Goal: Navigation & Orientation: Find specific page/section

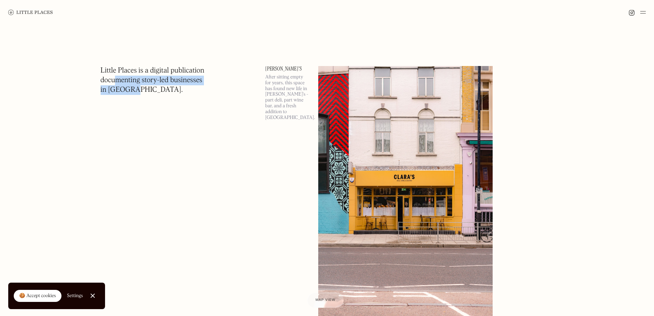
drag, startPoint x: 129, startPoint y: 86, endPoint x: 143, endPoint y: 99, distance: 19.4
drag, startPoint x: 152, startPoint y: 79, endPoint x: 167, endPoint y: 110, distance: 34.7
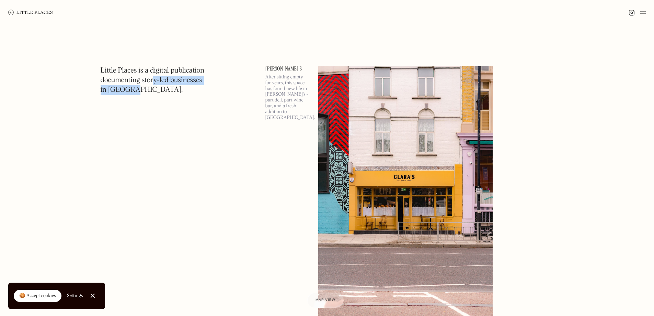
drag, startPoint x: 225, startPoint y: 74, endPoint x: 275, endPoint y: 171, distance: 109.3
click at [275, 171] on div "Clara's After sitting empty for years, this space has found new life in Clara’s…" at bounding box center [287, 192] width 45 height 252
click at [25, 12] on img at bounding box center [30, 12] width 45 height 5
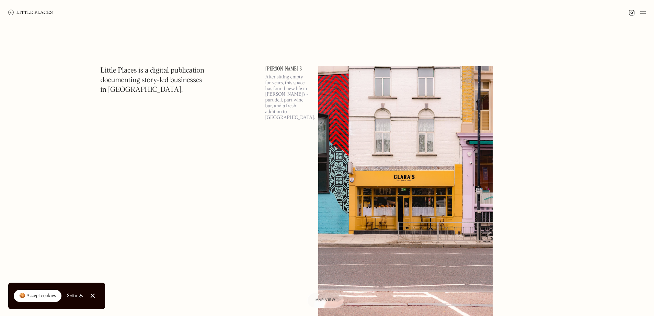
click at [641, 14] on img at bounding box center [642, 12] width 5 height 8
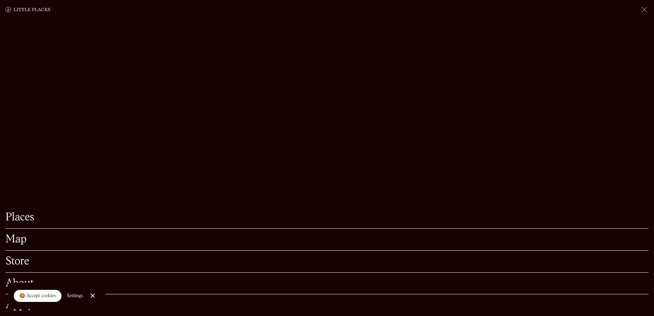
scroll to position [69, 0]
click at [19, 234] on link "Map" at bounding box center [326, 239] width 643 height 11
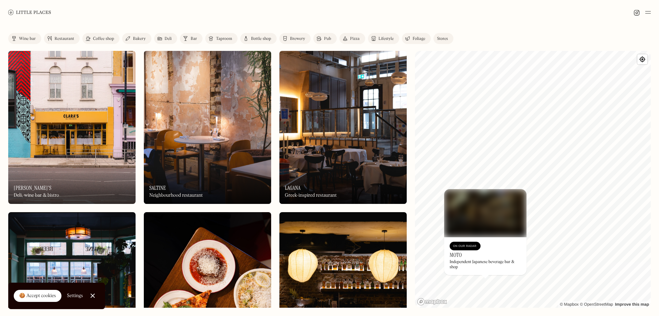
click at [471, 257] on div "On Our Radar Moto Independent Japanese beverage bar & shop" at bounding box center [485, 256] width 82 height 38
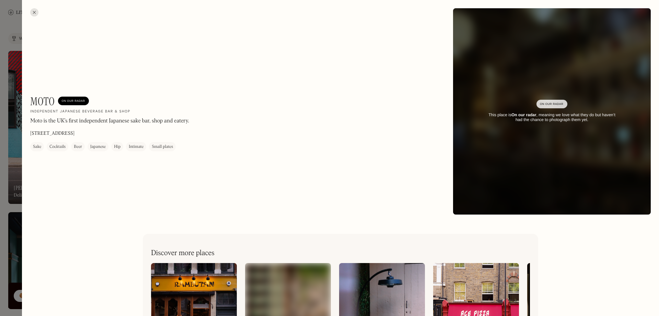
click at [56, 124] on p "Moto is the UK's first independent Japanese sake bar, shop and eatery." at bounding box center [109, 121] width 159 height 8
drag, startPoint x: 111, startPoint y: 134, endPoint x: 126, endPoint y: 133, distance: 15.1
click at [75, 133] on p "7 Maiden Ln, Covent Garden, London WC2E 7NA" at bounding box center [52, 133] width 44 height 7
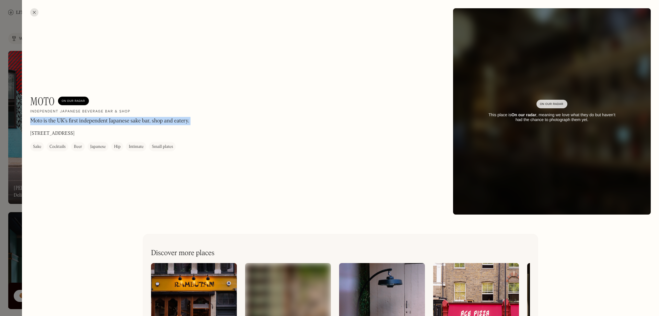
click at [75, 133] on p "7 Maiden Ln, Covent Garden, London WC2E 7NA" at bounding box center [52, 133] width 44 height 7
drag, startPoint x: 131, startPoint y: 133, endPoint x: 109, endPoint y: 134, distance: 22.0
click at [109, 134] on div "Moto On Our Radar Independent Japanese beverage bar & shop Moto is the UK's fir…" at bounding box center [122, 123] width 185 height 56
click at [12, 86] on div at bounding box center [329, 158] width 659 height 316
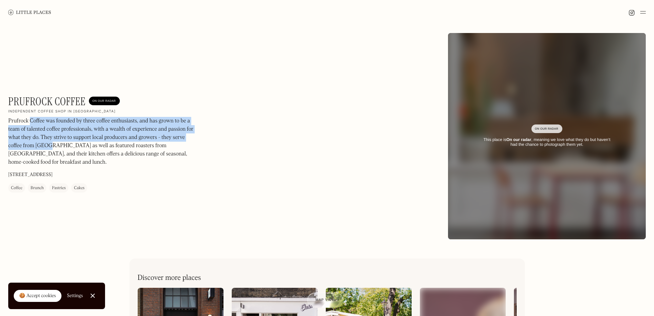
drag, startPoint x: 31, startPoint y: 124, endPoint x: 52, endPoint y: 150, distance: 33.0
click at [52, 150] on p "Prufrock Coffee was founded by three coffee enthusiasts, and has grown to be a …" at bounding box center [100, 141] width 185 height 49
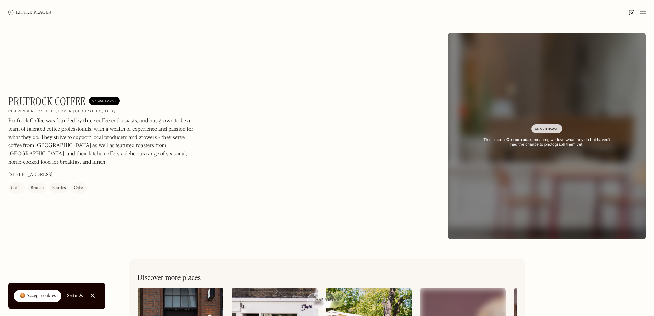
click at [58, 155] on p "Prufrock Coffee was founded by three coffee enthusiasts, and has grown to be a …" at bounding box center [100, 141] width 185 height 49
click at [79, 129] on p "Prufrock Coffee was founded by three coffee enthusiasts, and has grown to be a …" at bounding box center [100, 141] width 185 height 49
click at [80, 126] on p "Prufrock Coffee was founded by three coffee enthusiasts, and has grown to be a …" at bounding box center [100, 141] width 185 height 49
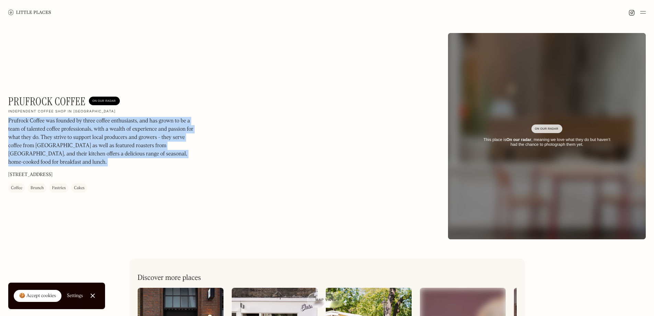
click at [80, 126] on p "Prufrock Coffee was founded by three coffee enthusiasts, and has grown to be a …" at bounding box center [100, 141] width 185 height 49
